Goal: Check status

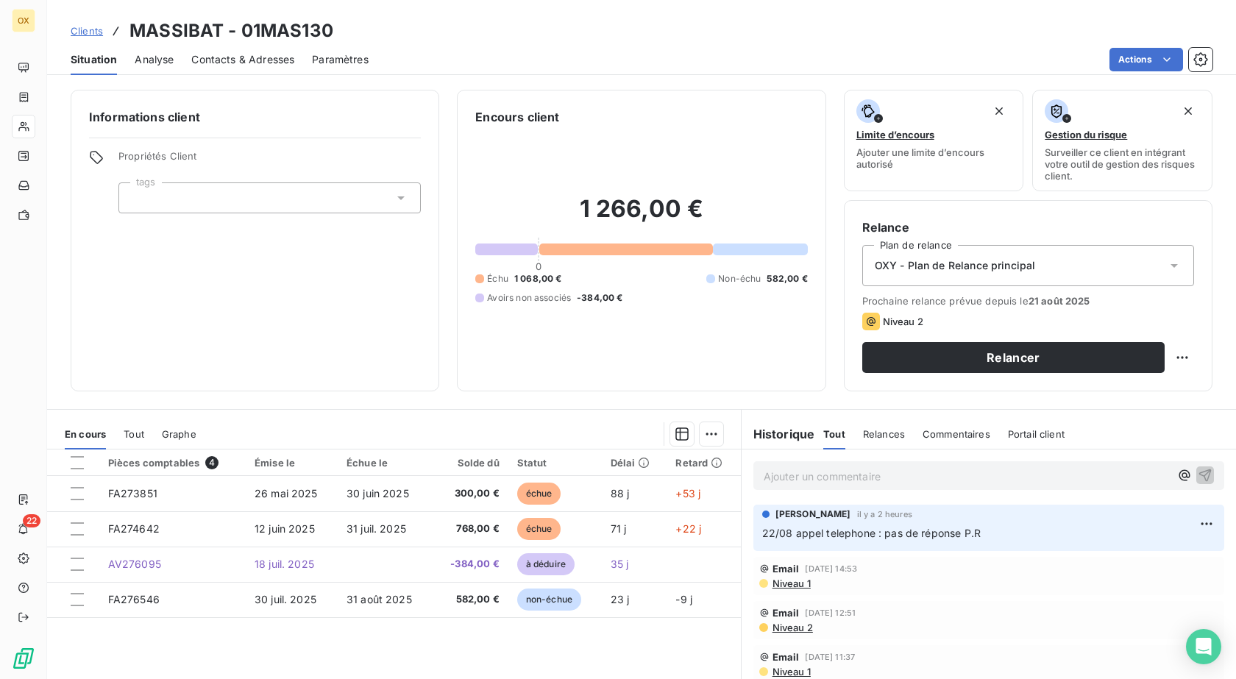
click at [234, 49] on div "Contacts & Adresses" at bounding box center [242, 59] width 103 height 31
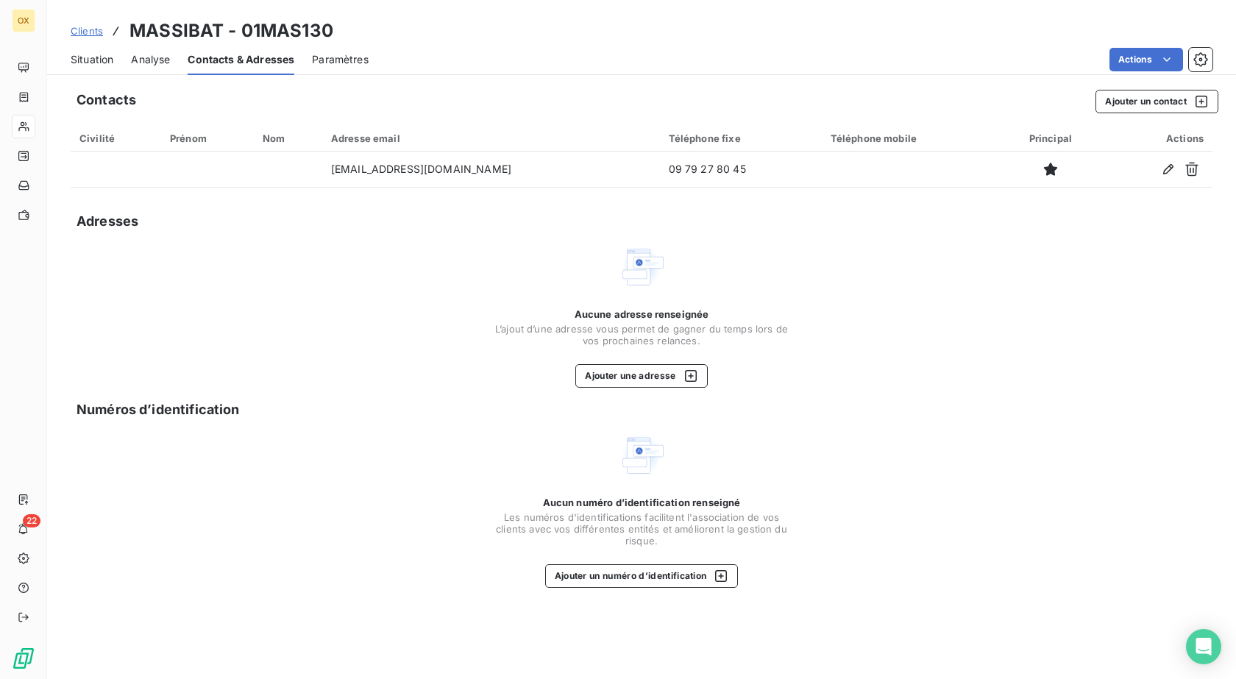
click at [93, 63] on span "Situation" at bounding box center [92, 59] width 43 height 15
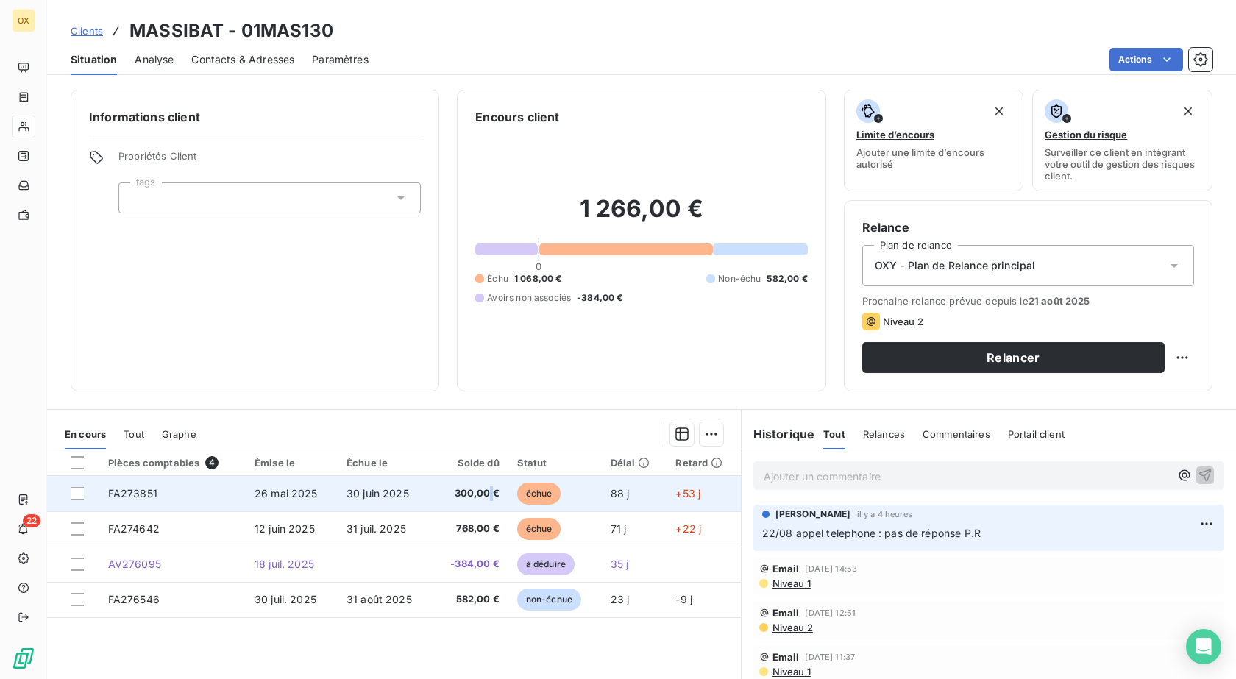
click at [488, 498] on span "300,00 €" at bounding box center [470, 493] width 58 height 15
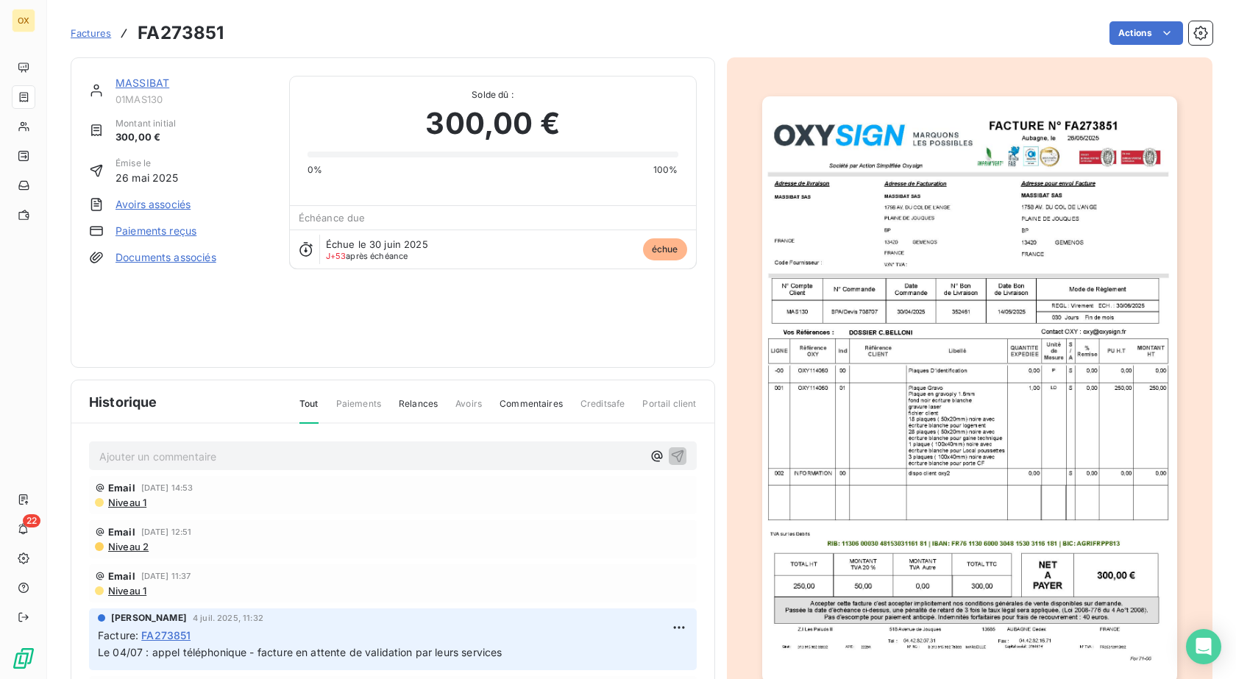
click at [928, 378] on img "button" at bounding box center [969, 389] width 415 height 586
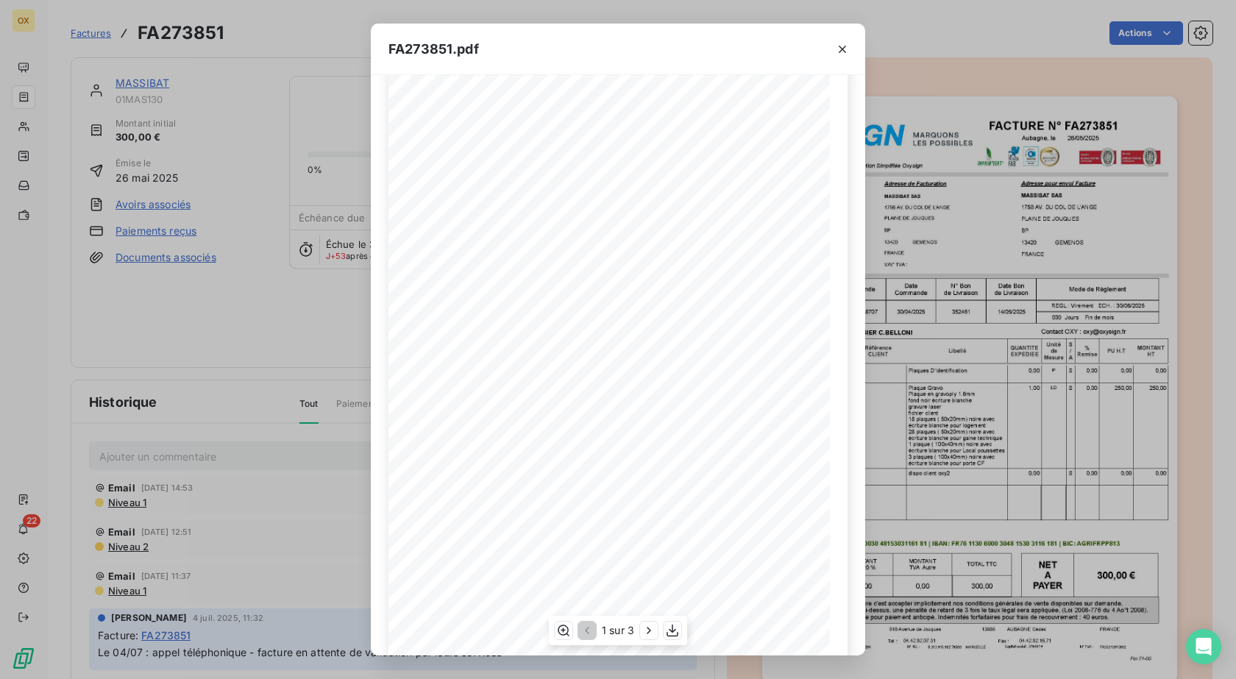
scroll to position [79, 0]
click at [669, 633] on icon "button" at bounding box center [672, 630] width 15 height 15
click at [171, 54] on div "FA273851.pdf FACTURE N° Aubagne, le [DATE] FA273851 Société par Action Simplifi…" at bounding box center [618, 339] width 1236 height 679
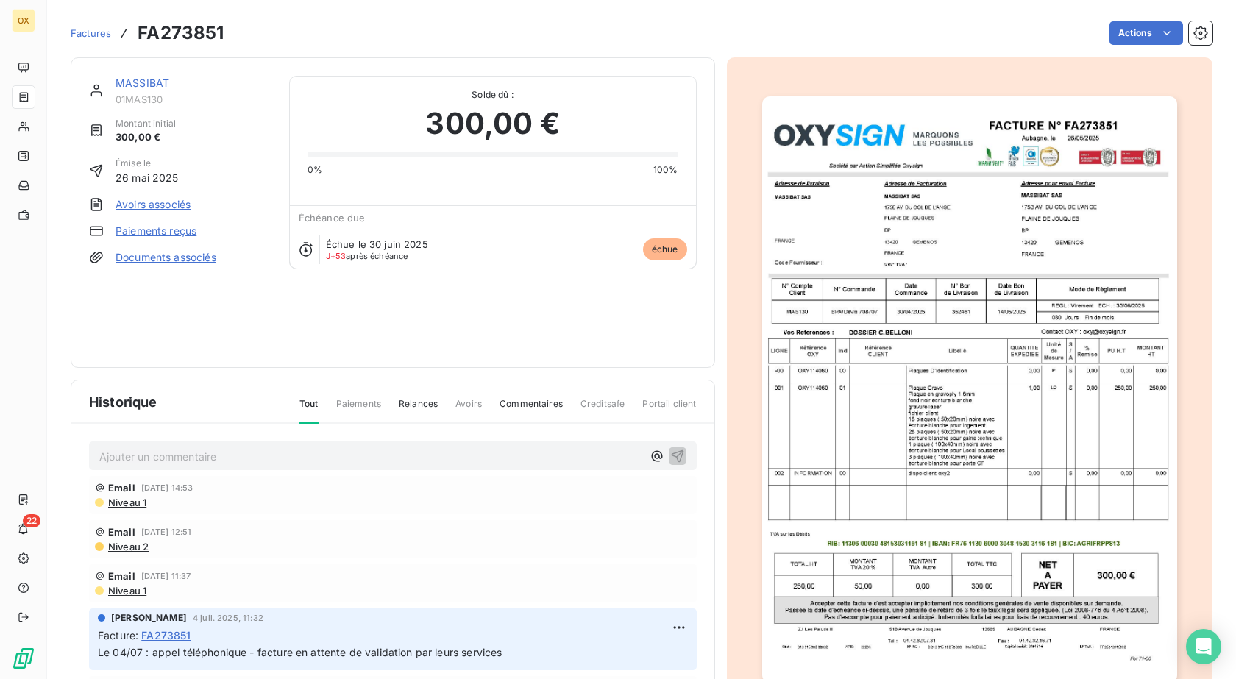
click at [79, 31] on span "Factures" at bounding box center [91, 33] width 40 height 12
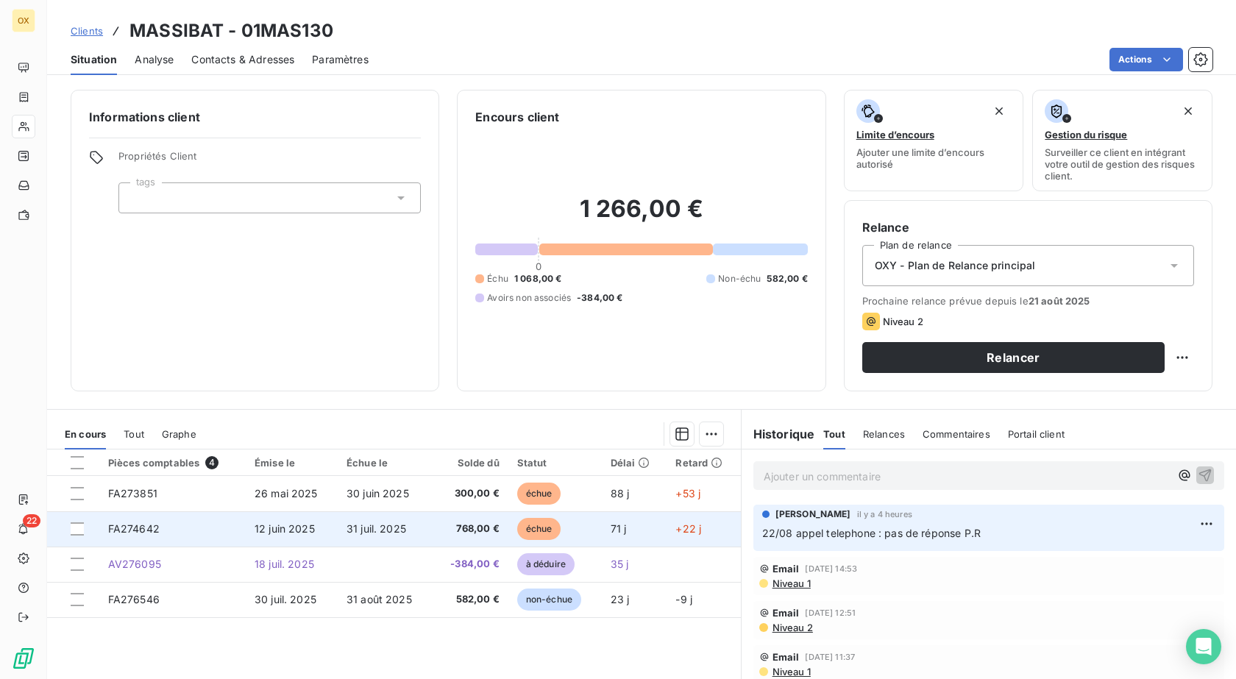
click at [367, 522] on span "31 juil. 2025" at bounding box center [376, 528] width 60 height 13
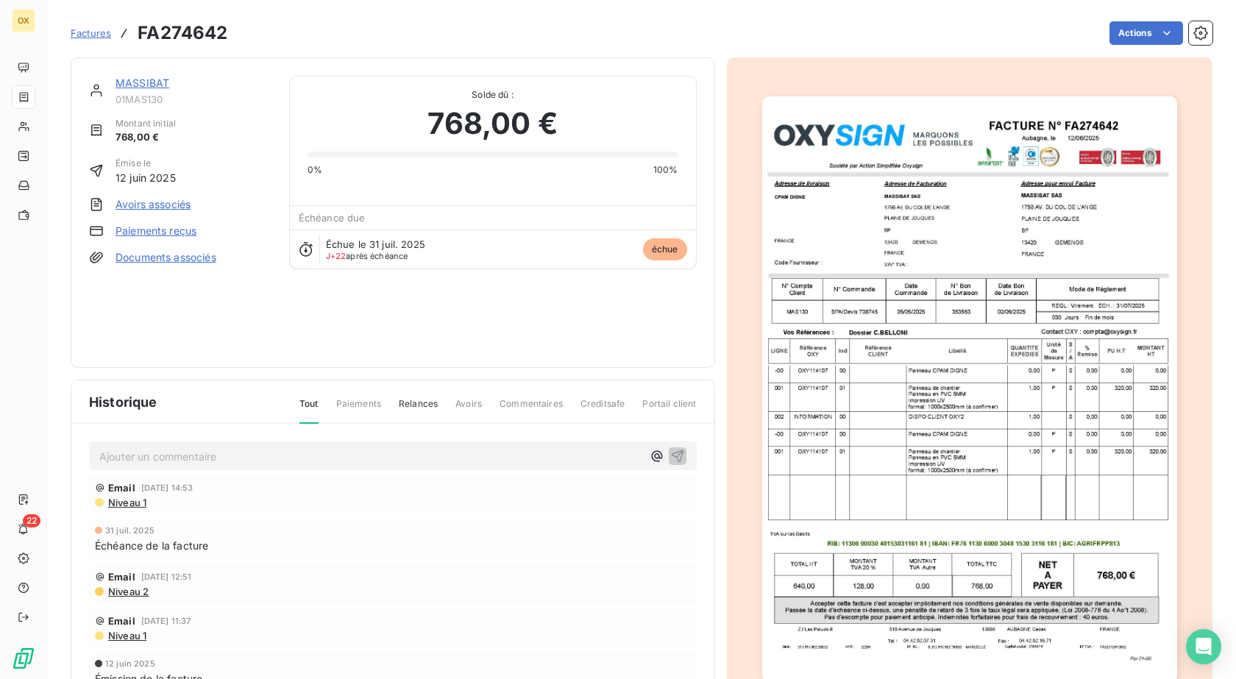
click at [919, 286] on img "button" at bounding box center [969, 389] width 415 height 586
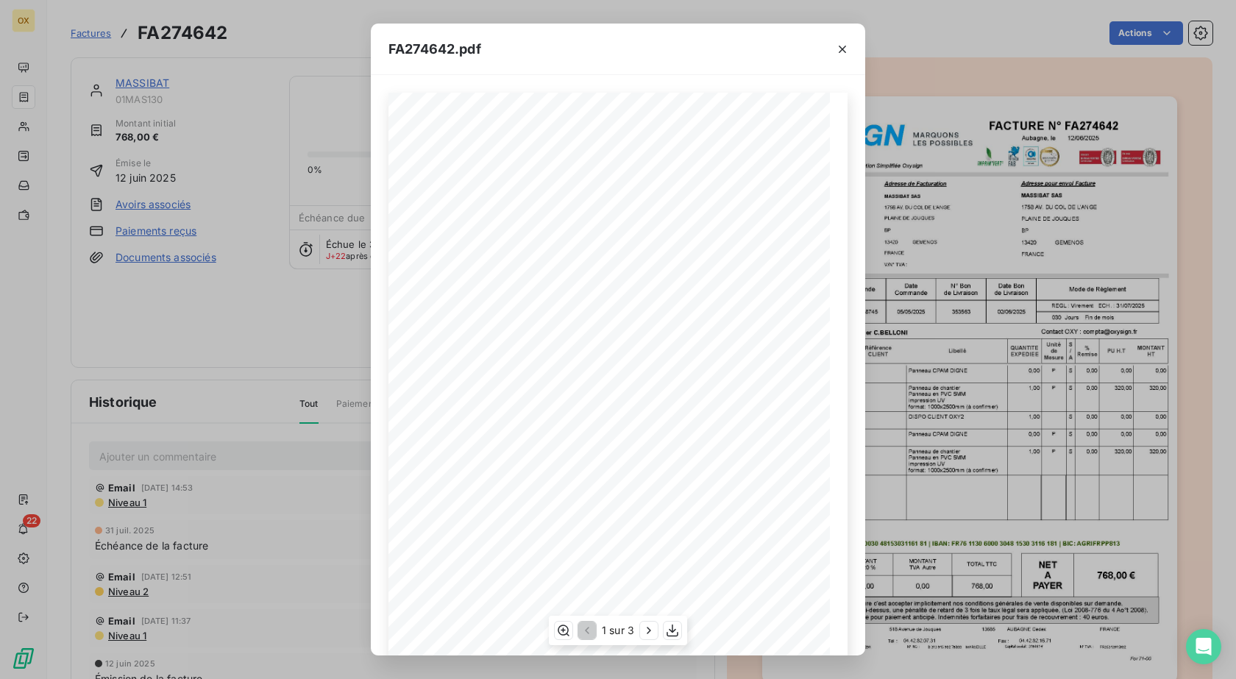
click at [655, 302] on span "de Livraison" at bounding box center [661, 301] width 35 height 7
click at [668, 626] on icon "button" at bounding box center [672, 630] width 15 height 15
click at [975, 338] on div "FA274642.pdf FACTURE N° Aubagne, le [DATE] FA274642 Société par Action Simplifi…" at bounding box center [618, 339] width 1236 height 679
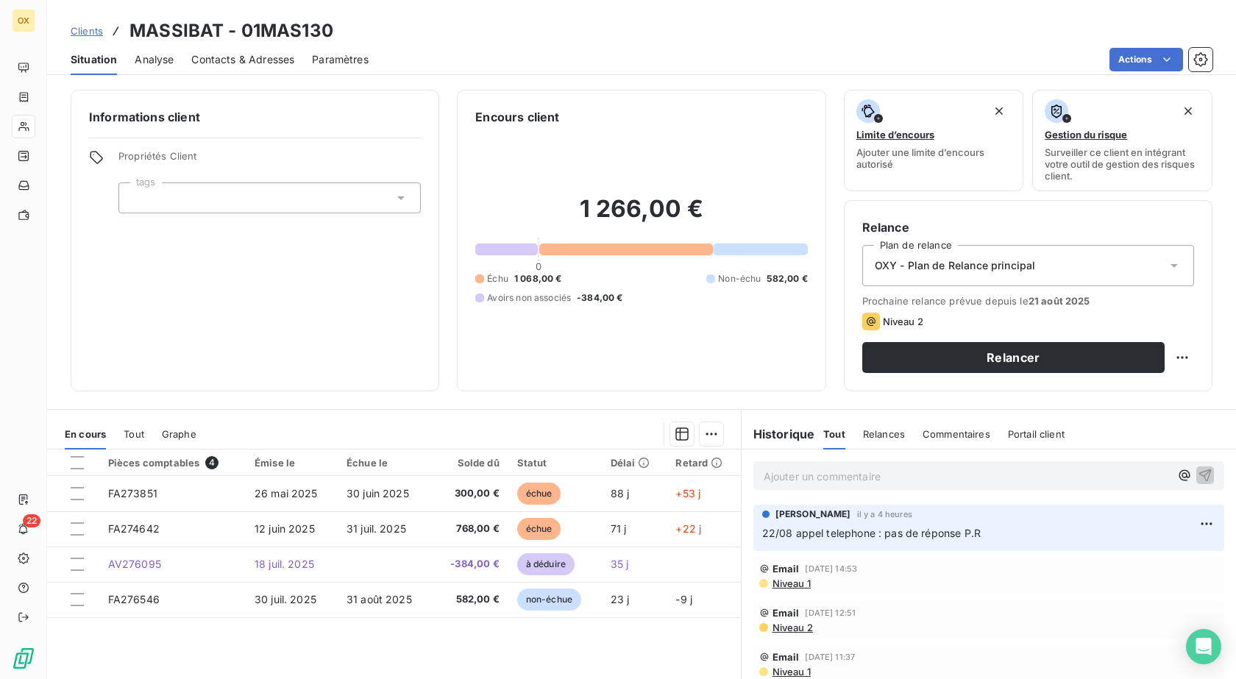
click at [347, 302] on div "Informations client Propriétés Client tags" at bounding box center [255, 241] width 369 height 302
click at [221, 71] on div "Contacts & Adresses" at bounding box center [242, 59] width 103 height 31
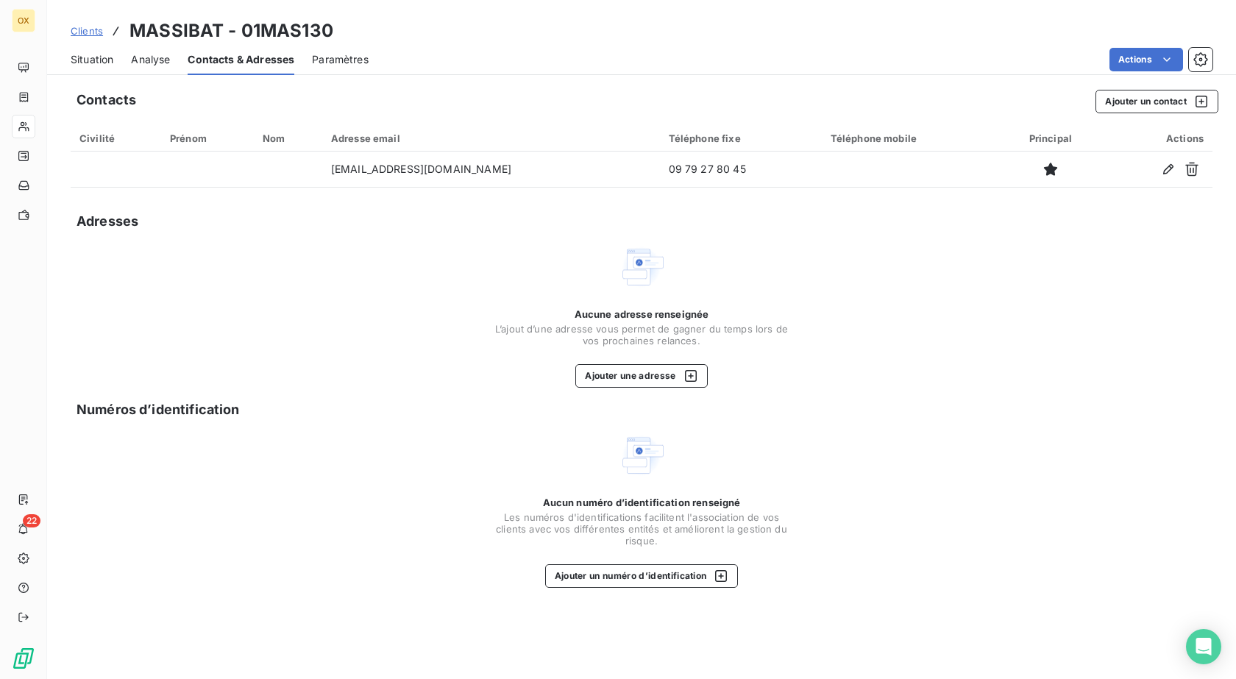
click at [99, 65] on span "Situation" at bounding box center [92, 59] width 43 height 15
